Goal: Answer question/provide support: Share knowledge or assist other users

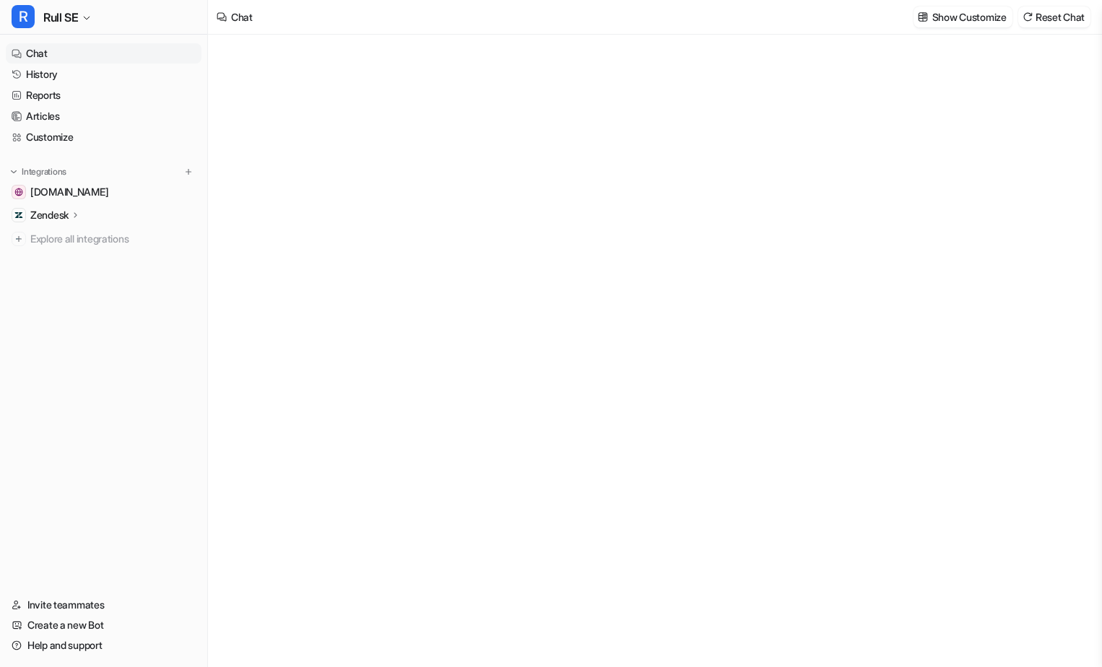
type textarea "**********"
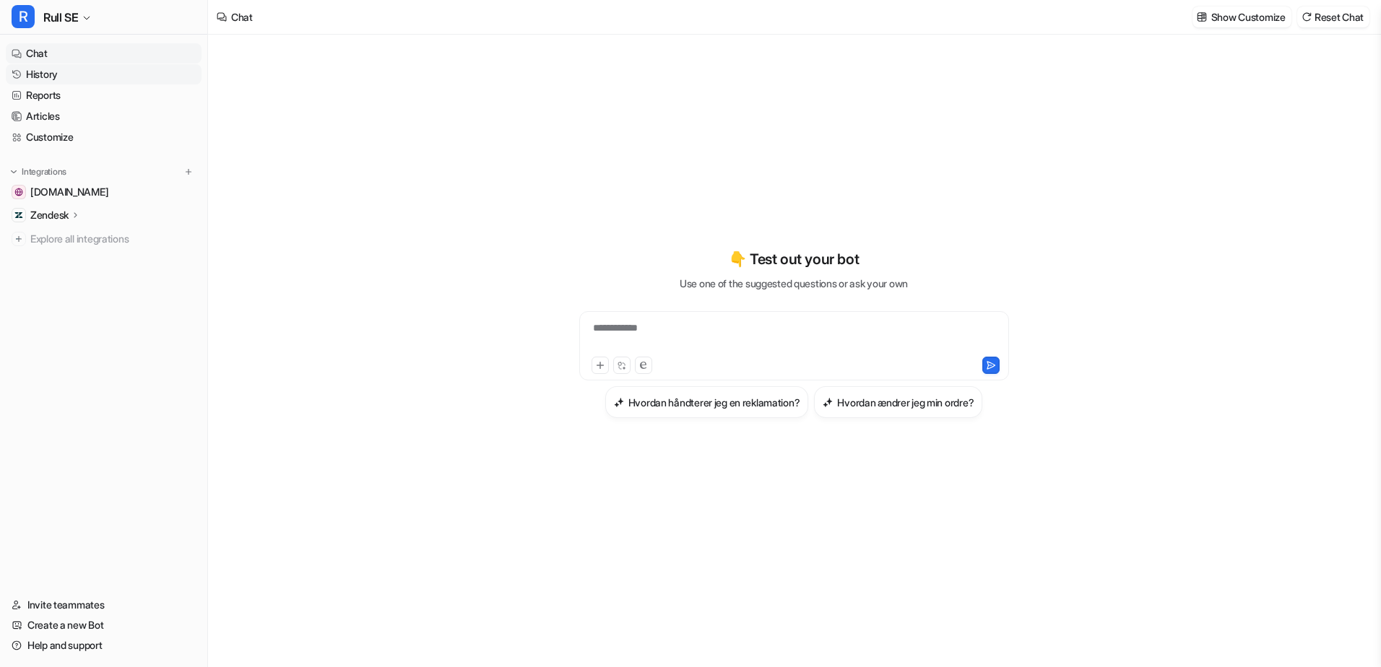
click at [109, 76] on link "History" at bounding box center [104, 74] width 196 height 20
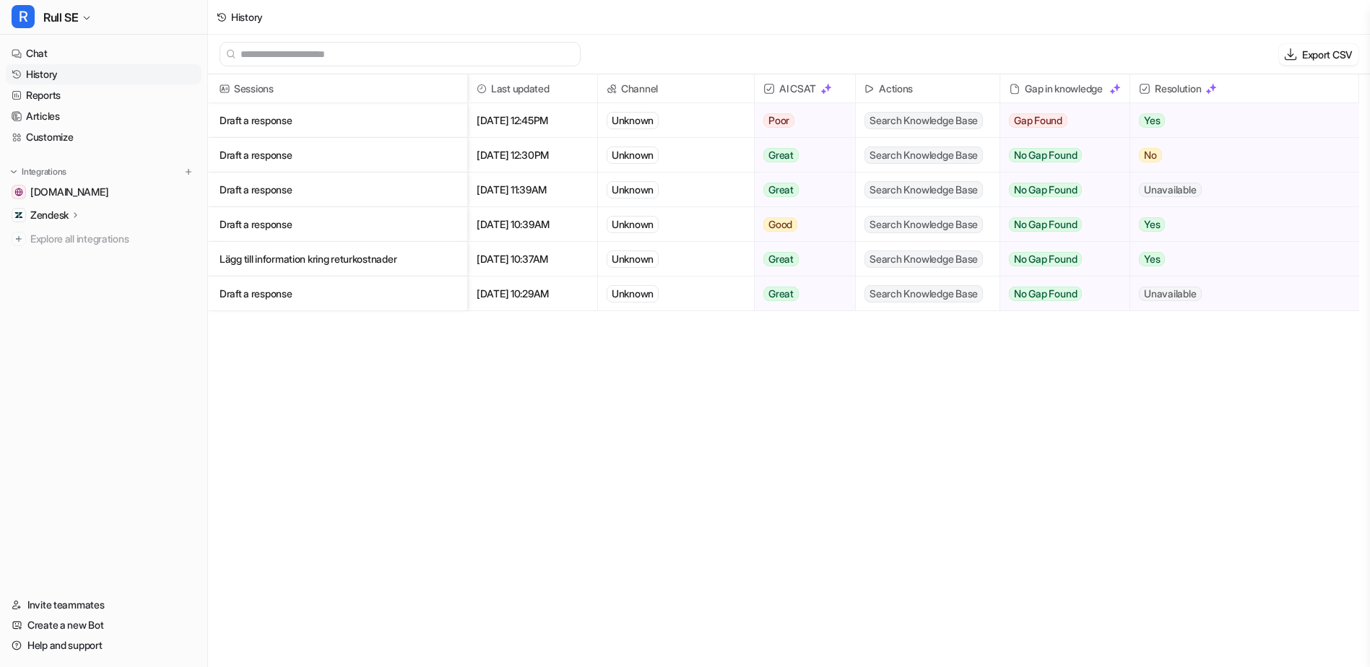
click at [287, 123] on p "Draft a response" at bounding box center [338, 120] width 236 height 35
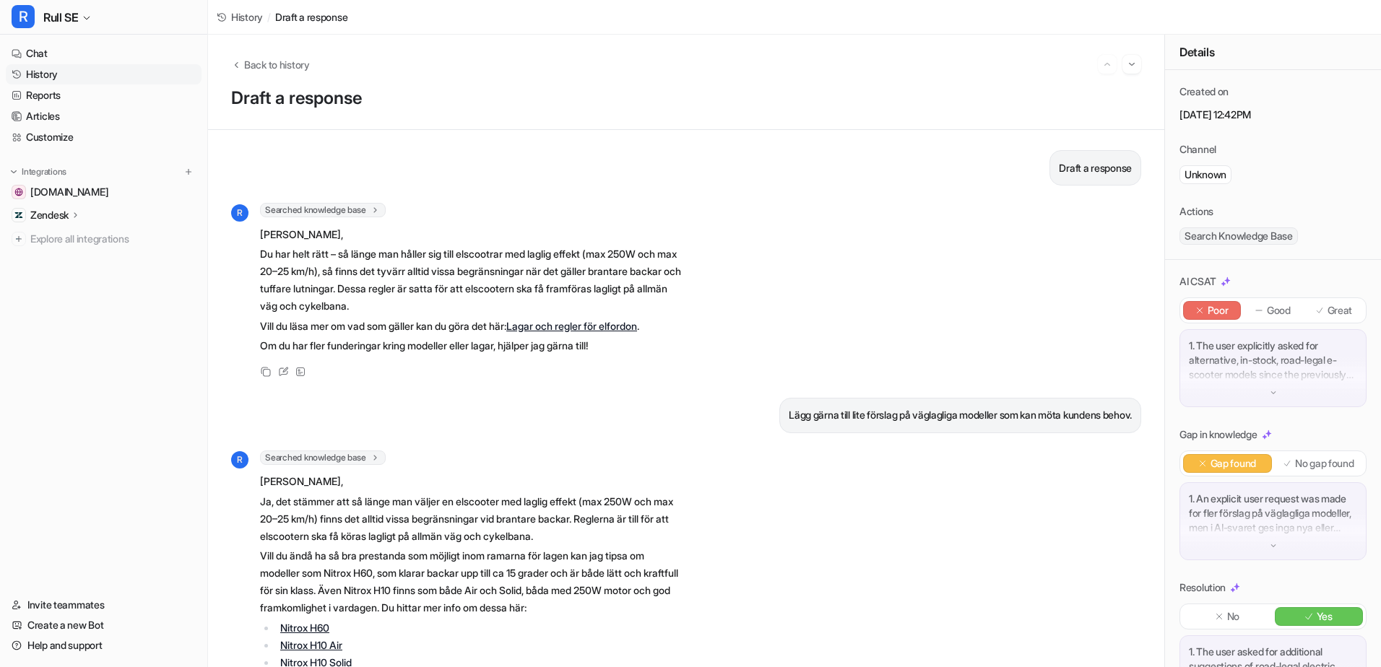
click at [697, 329] on div "R Searched knowledge base search_queries : [ "elsparkcykel laglig effekt lutnin…" at bounding box center [686, 292] width 910 height 178
click at [456, 248] on p "Du har helt rätt – så länge man håller sig till elscootrar med laglig effekt (m…" at bounding box center [471, 280] width 422 height 69
drag, startPoint x: 656, startPoint y: 120, endPoint x: 667, endPoint y: 110, distance: 14.3
click at [659, 123] on div "Back to history Draft a response" at bounding box center [686, 82] width 956 height 95
click at [833, 298] on div "R Searched knowledge base search_queries : [ "elsparkcykel laglig effekt lutnin…" at bounding box center [686, 292] width 910 height 178
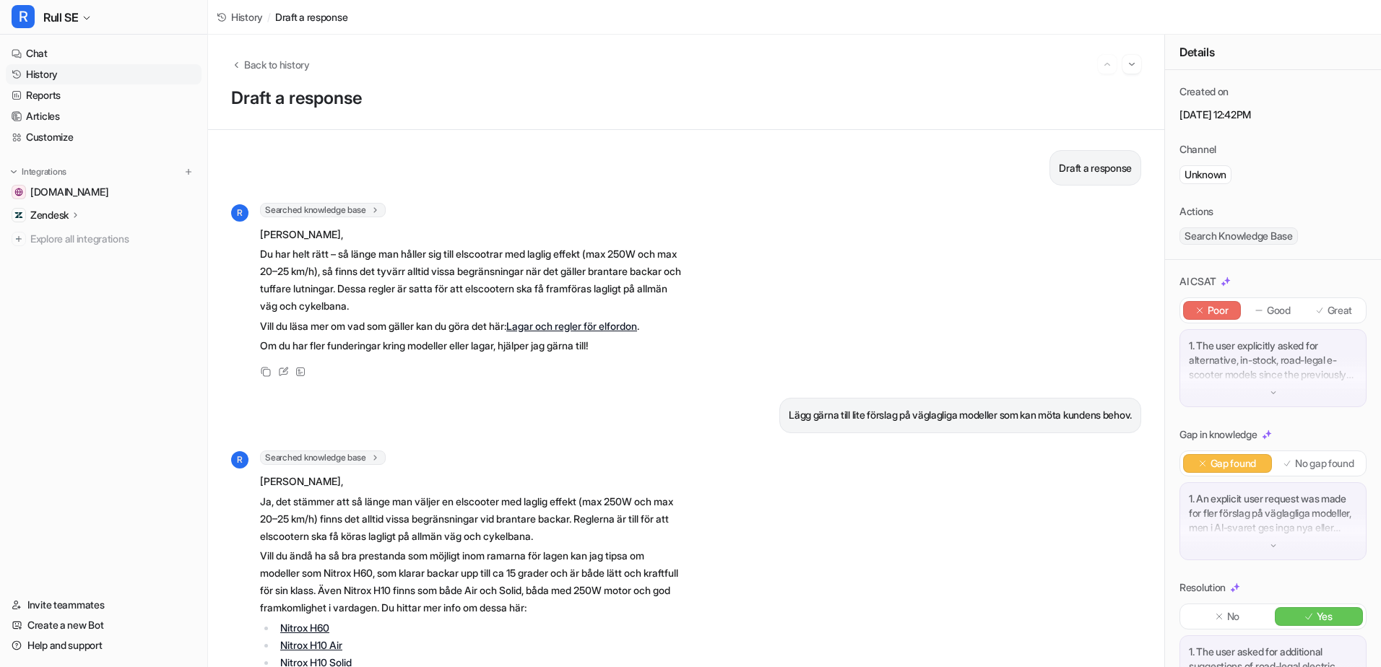
click at [1101, 399] on div "1. The user explicitly asked for alternative, in-stock, road-legal e-scooter mo…" at bounding box center [1272, 368] width 187 height 78
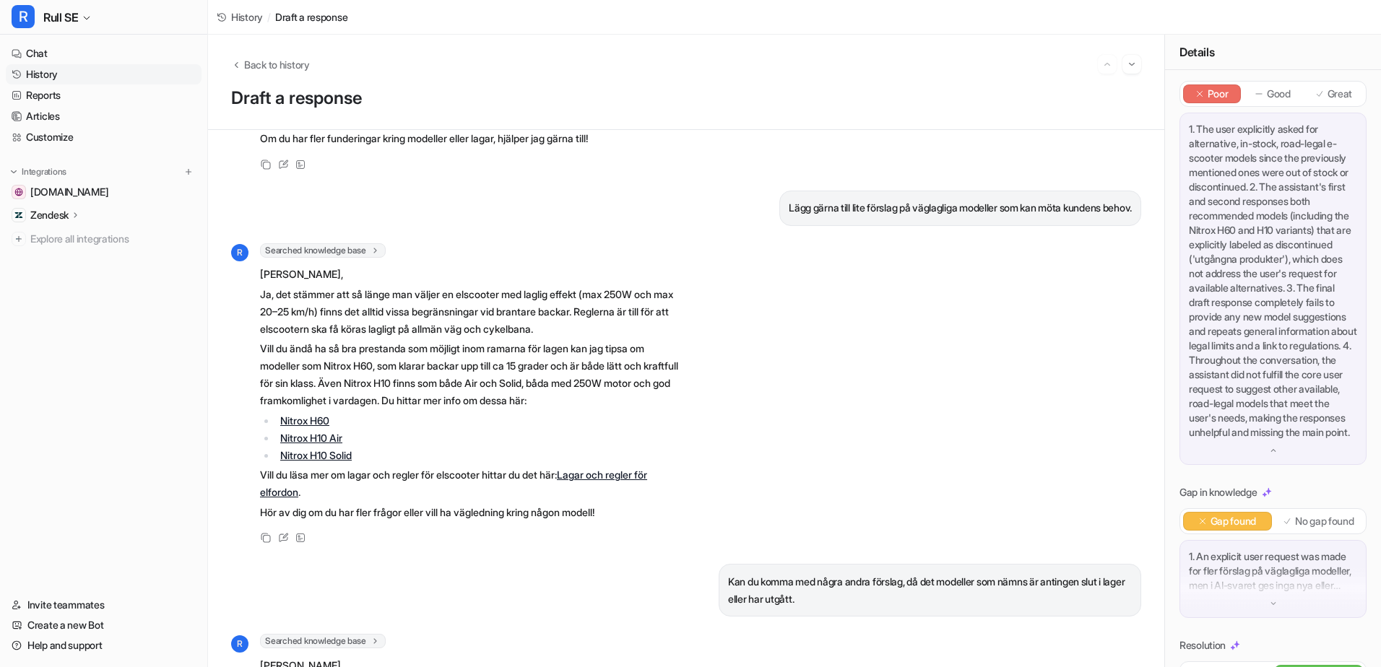
scroll to position [464, 0]
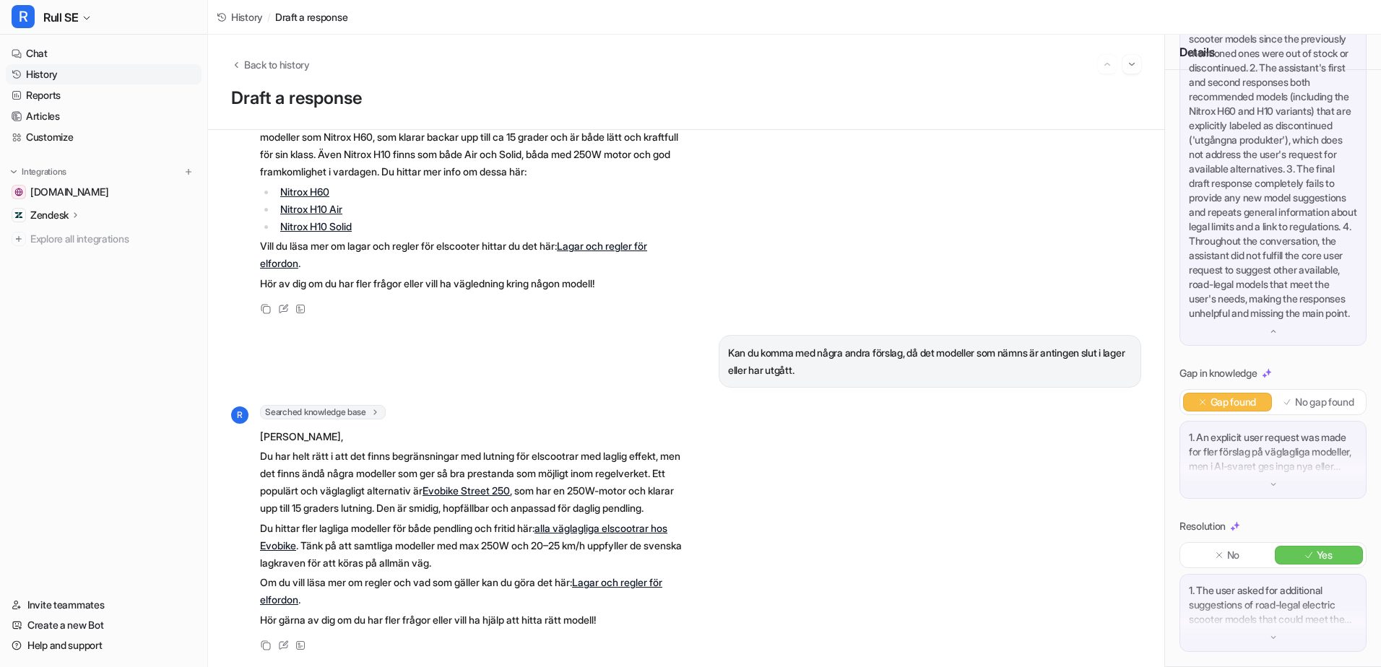
click at [1101, 474] on p "1. An explicit user request was made for fler förslag på väglagliga modeller, m…" at bounding box center [1273, 451] width 168 height 43
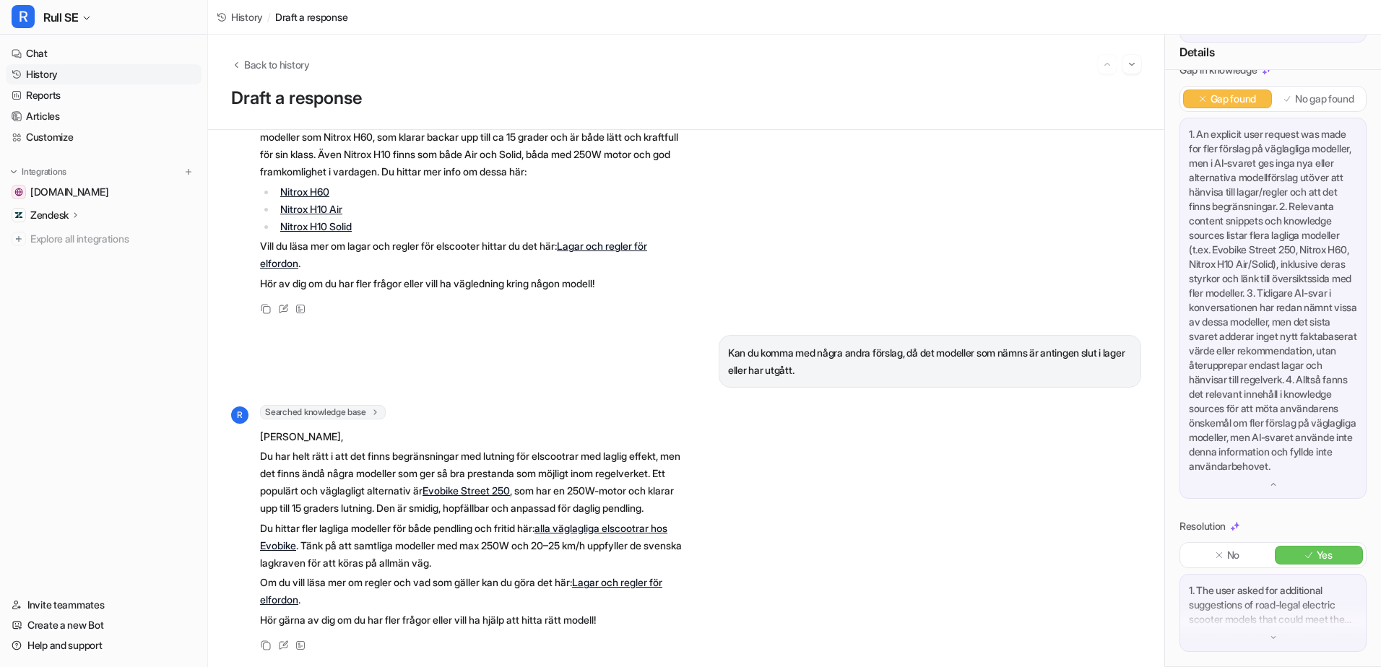
scroll to position [769, 0]
click at [1101, 588] on p "1. The user asked for additional suggestions of road-legal electric scooter mod…" at bounding box center [1273, 604] width 168 height 43
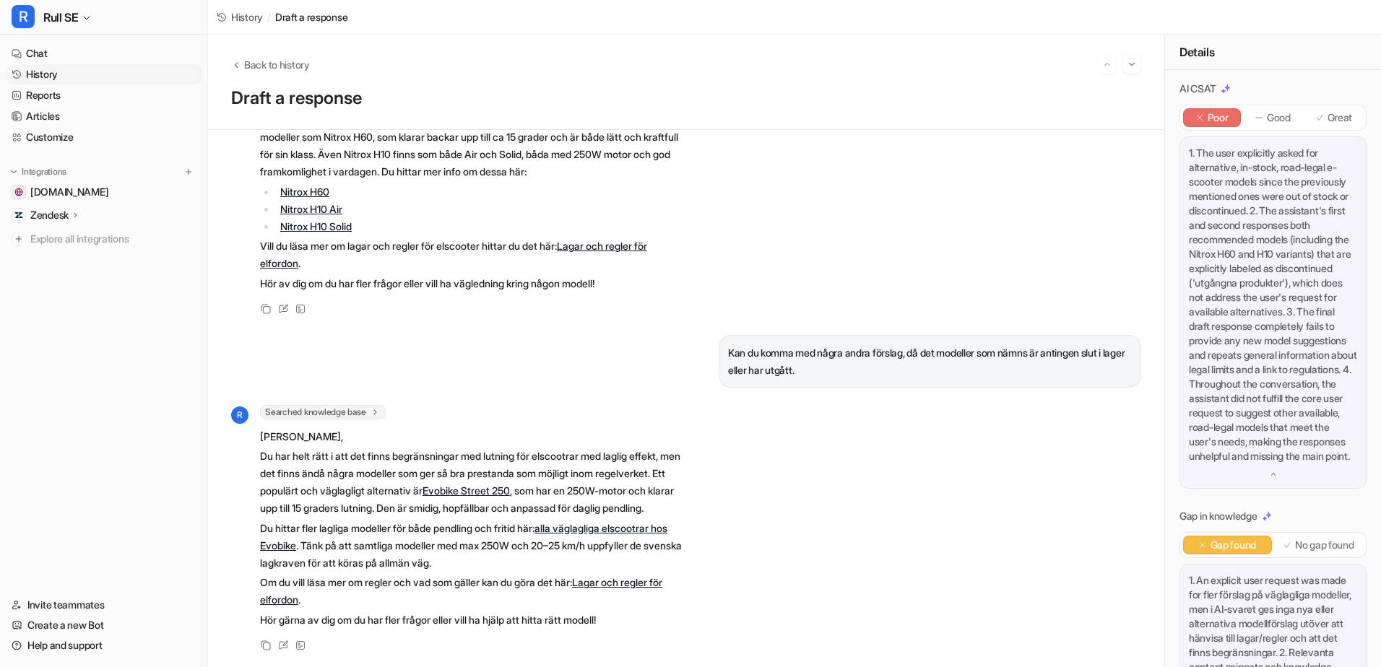
scroll to position [76, 0]
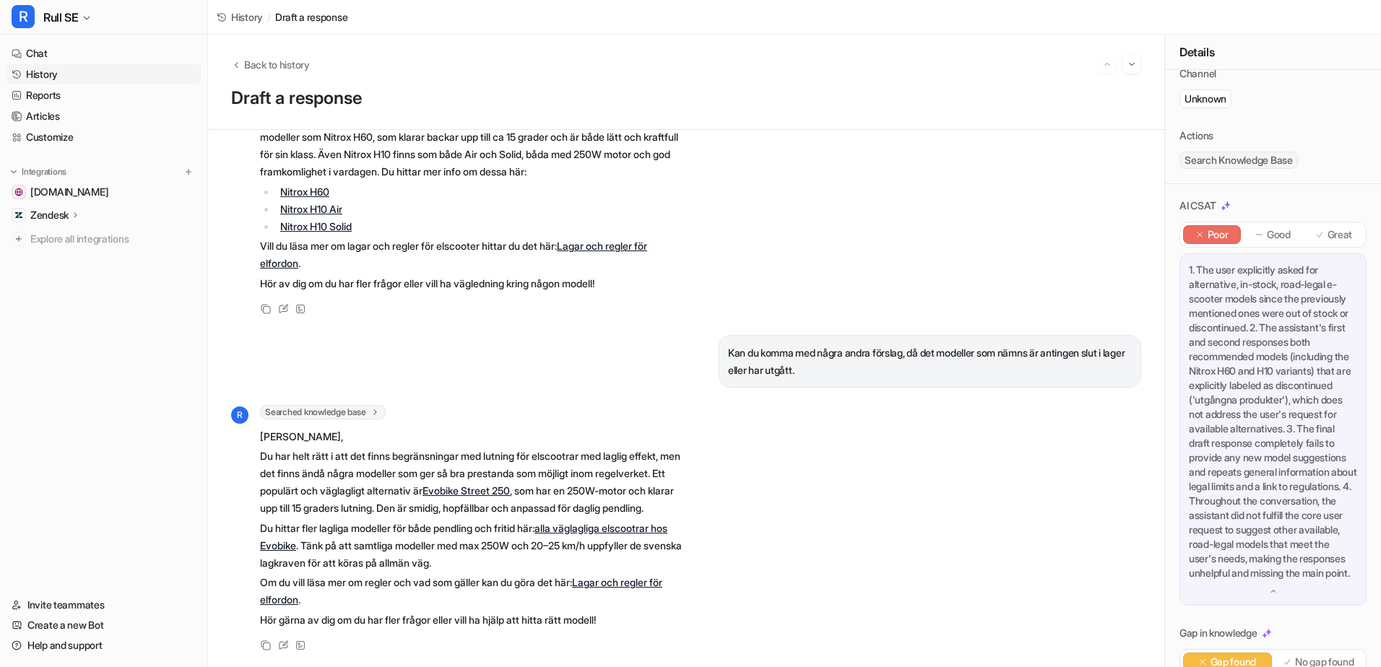
drag, startPoint x: 648, startPoint y: 348, endPoint x: 677, endPoint y: 326, distance: 35.5
click at [648, 347] on div "Kan du komma med några andra förslag, då det modeller som nämns är antingen slu…" at bounding box center [686, 361] width 910 height 53
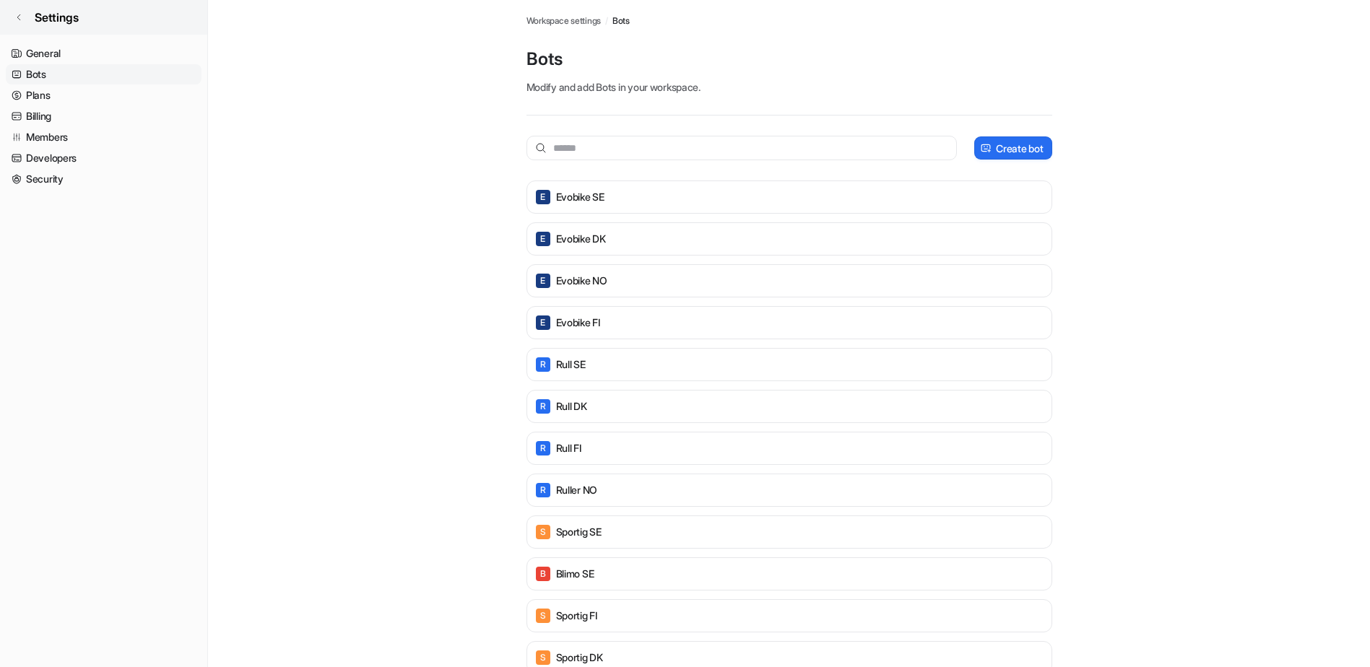
click at [27, 17] on link "Settings" at bounding box center [103, 17] width 207 height 35
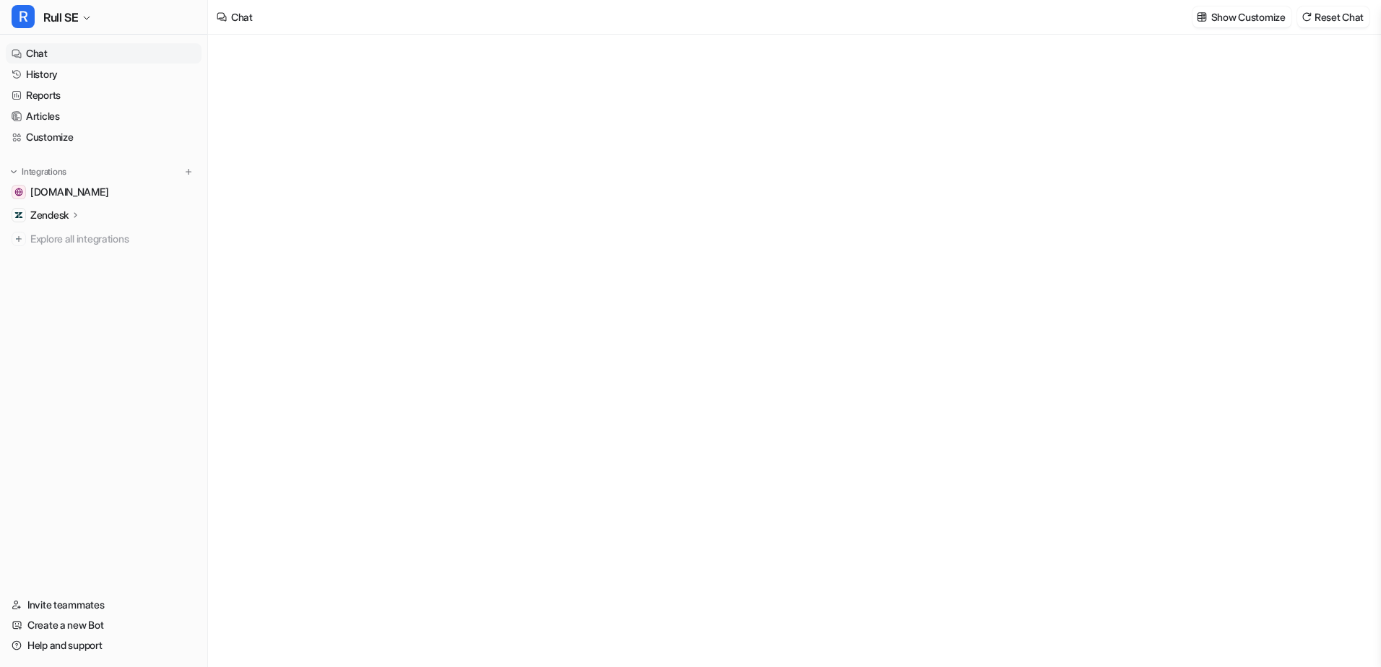
type textarea "**********"
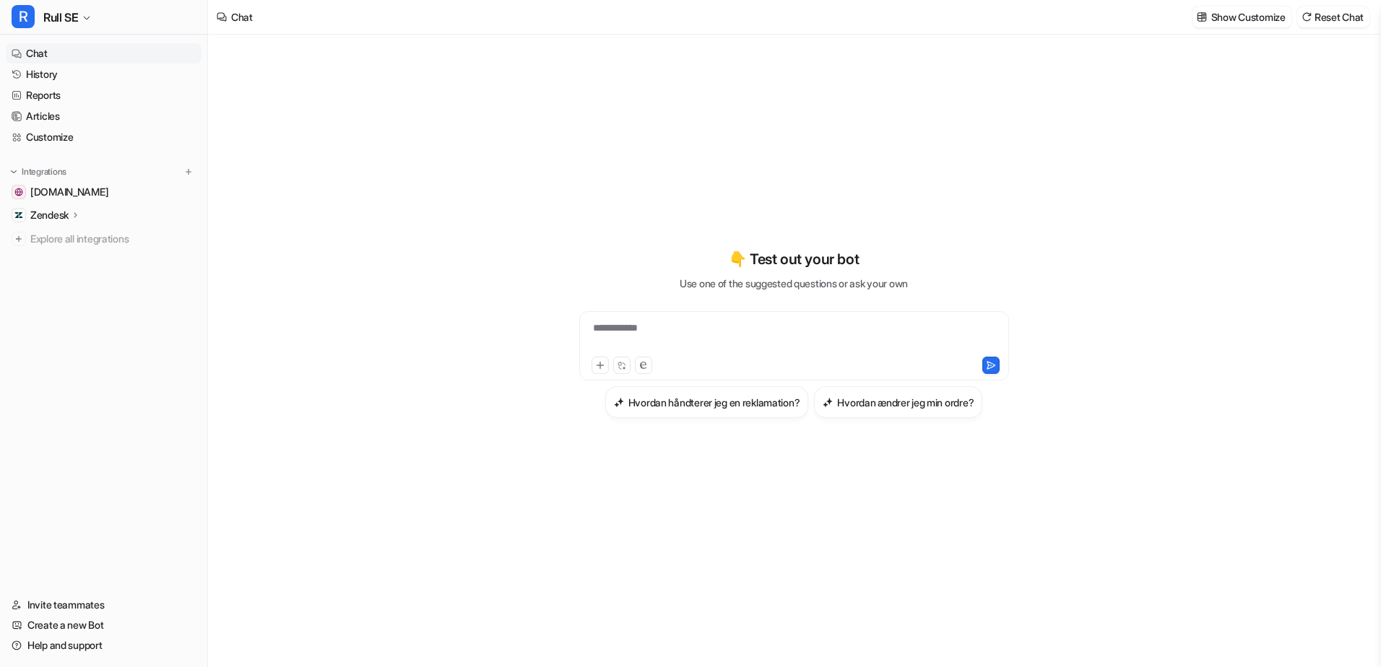
click at [342, 84] on div "**********" at bounding box center [793, 351] width 1171 height 633
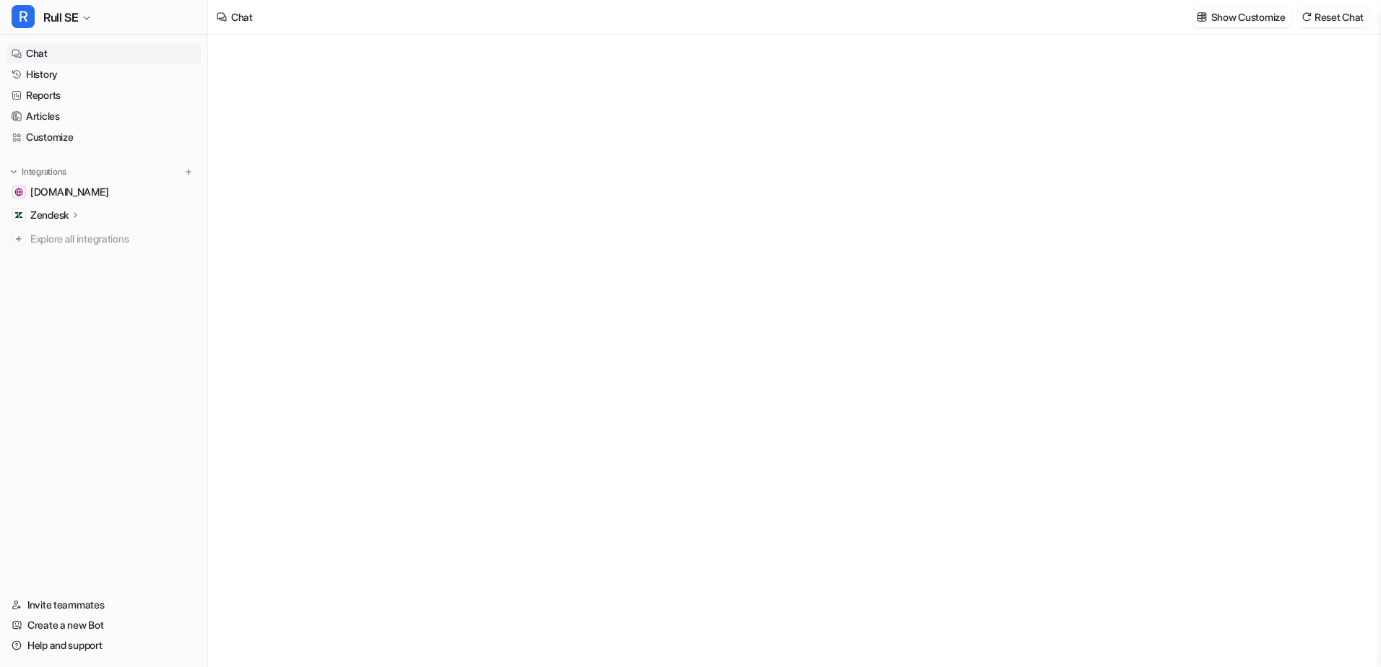
type textarea "**********"
click at [79, 79] on link "History" at bounding box center [104, 74] width 196 height 20
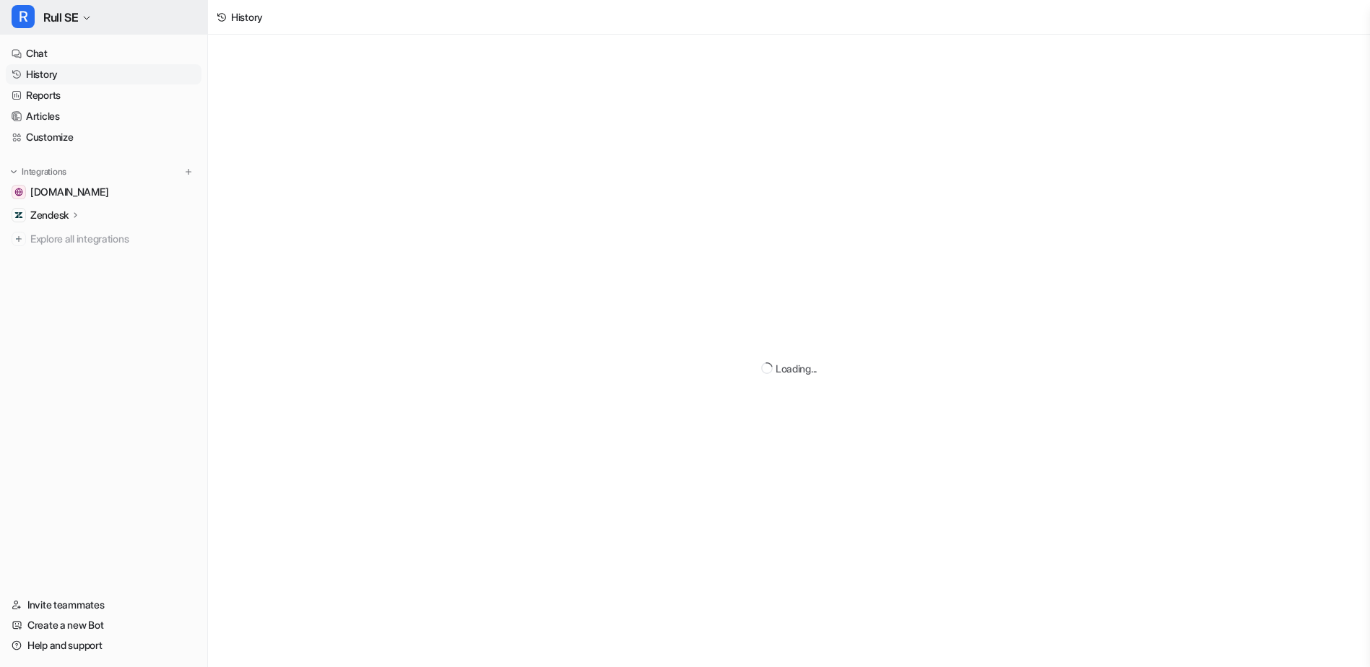
click at [84, 16] on icon "button" at bounding box center [86, 18] width 9 height 9
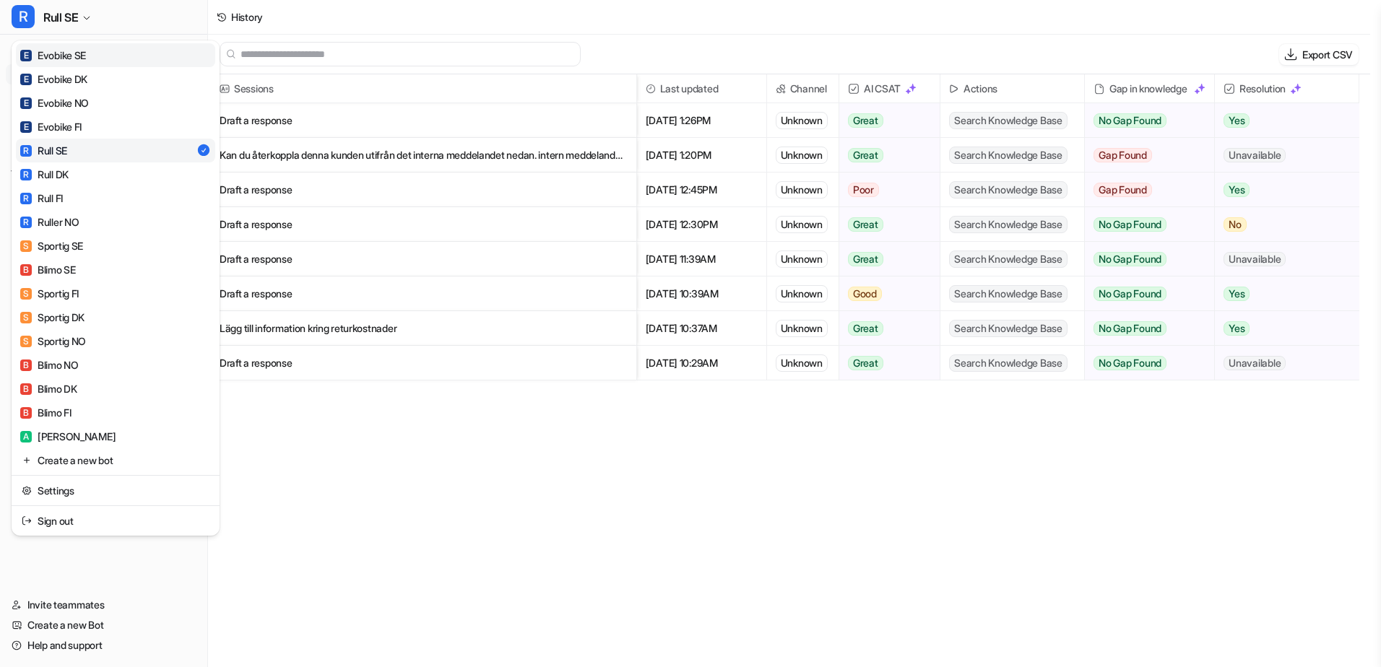
click at [127, 57] on link "E Evobike SE" at bounding box center [115, 55] width 199 height 24
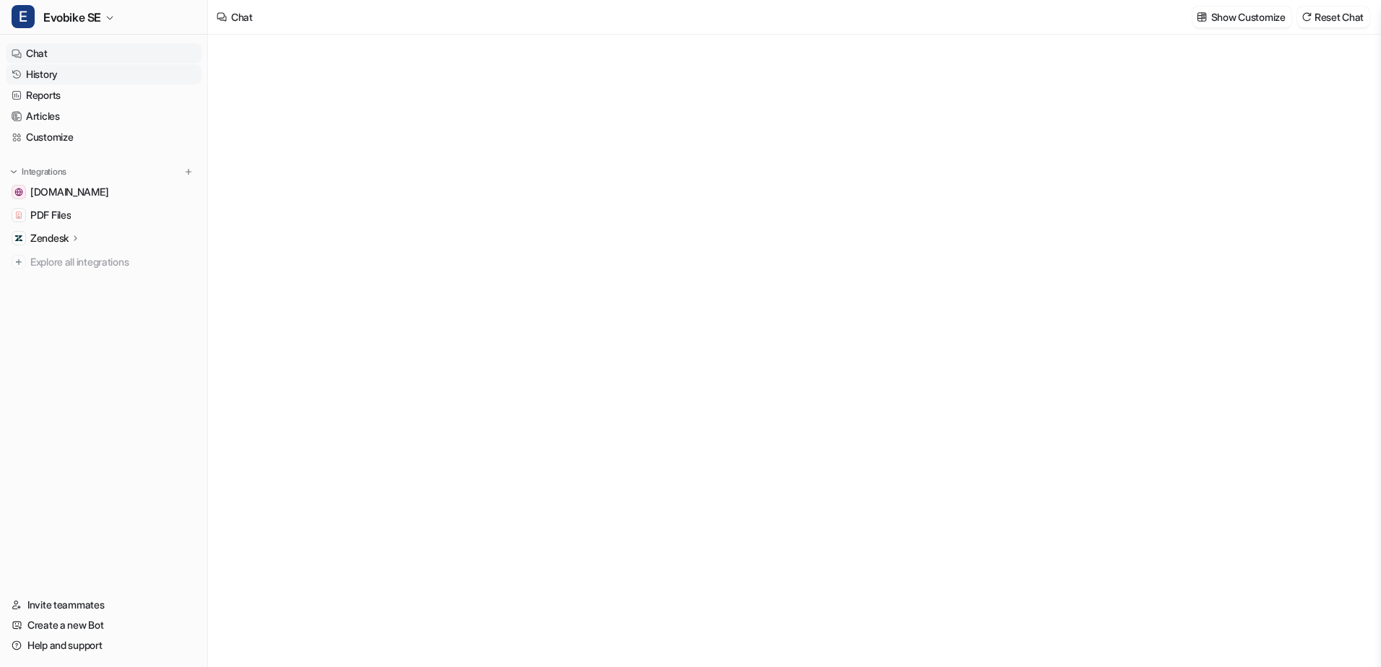
type textarea "**********"
click at [79, 72] on link "History" at bounding box center [104, 74] width 196 height 20
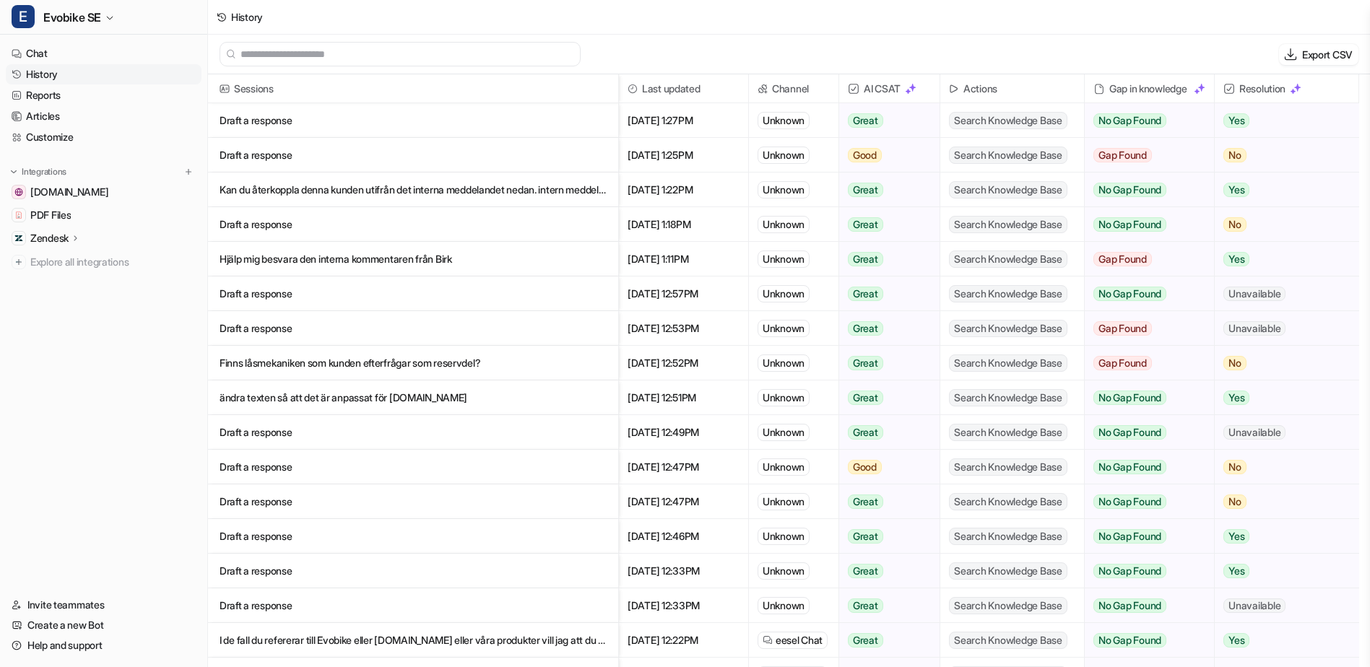
click at [437, 188] on p "Kan du återkoppla denna kunden utifrån det interna meddelandet nedan. intern me…" at bounding box center [413, 190] width 387 height 35
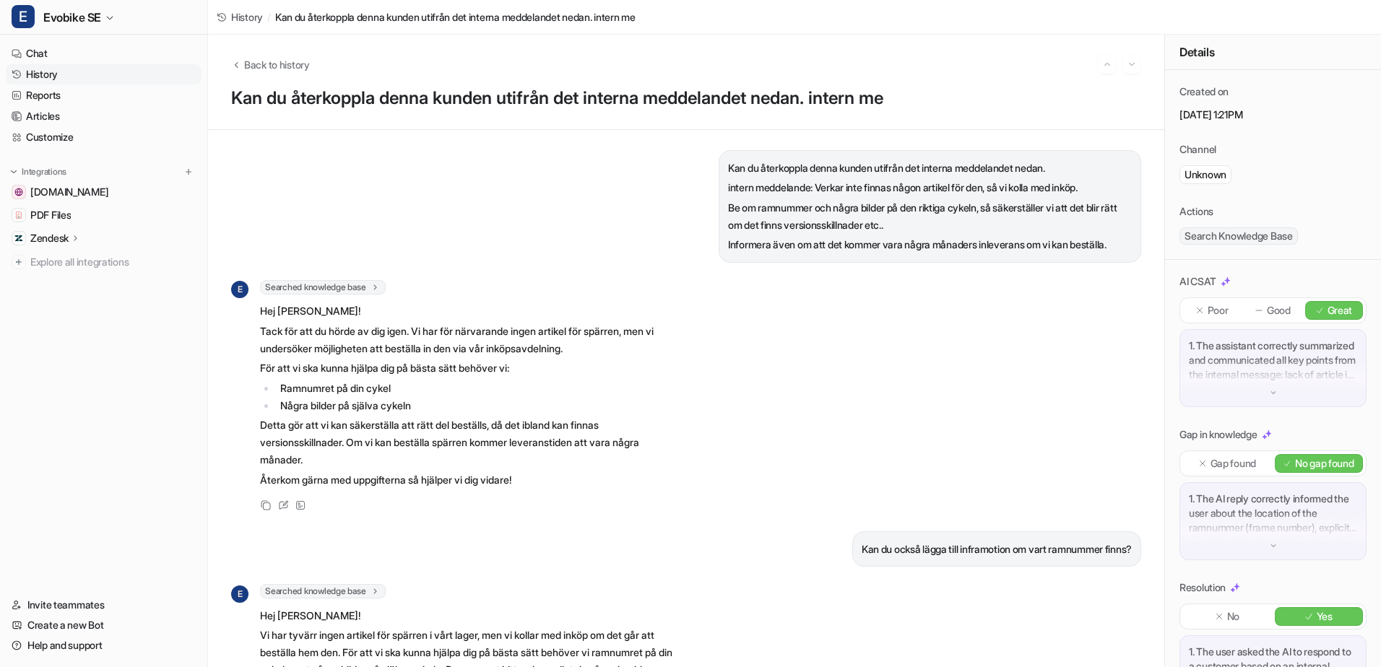
click at [1278, 558] on div "1. The AI reply correctly informed the user about the location of the ramnummer…" at bounding box center [1272, 521] width 187 height 78
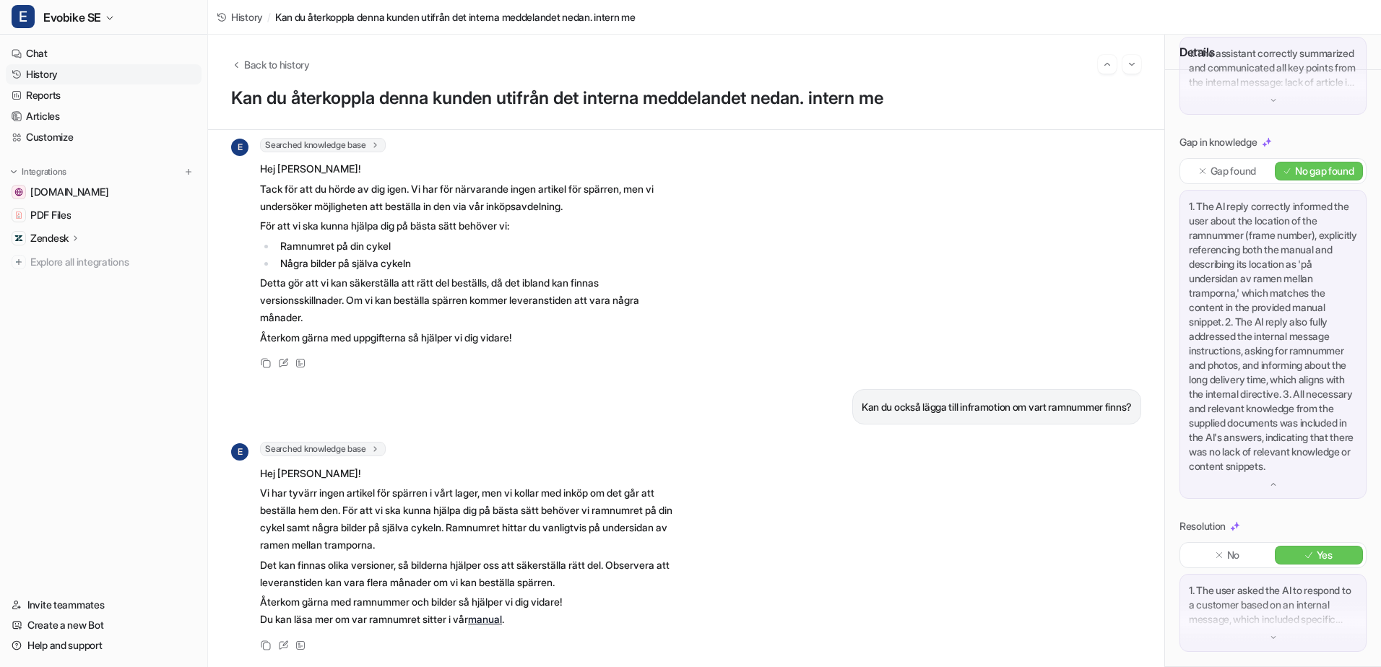
scroll to position [336, 0]
